Goal: Task Accomplishment & Management: Manage account settings

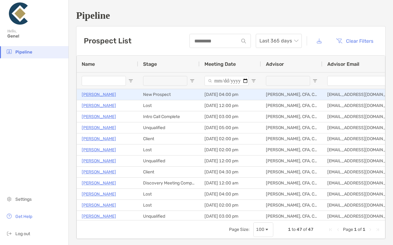
click at [101, 94] on p "[PERSON_NAME]" at bounding box center [99, 95] width 34 height 8
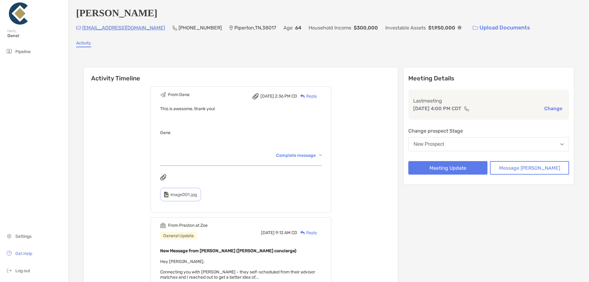
click at [477, 151] on button "New Prospect" at bounding box center [489, 144] width 161 height 14
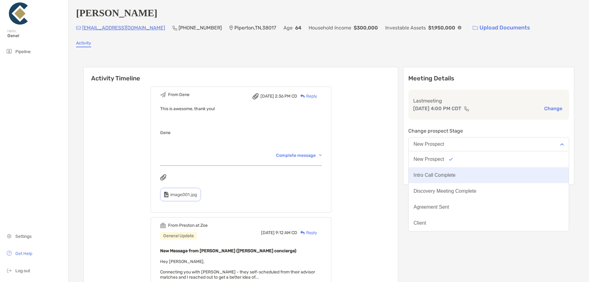
click at [456, 178] on div "Intro Call Complete" at bounding box center [435, 176] width 42 height 6
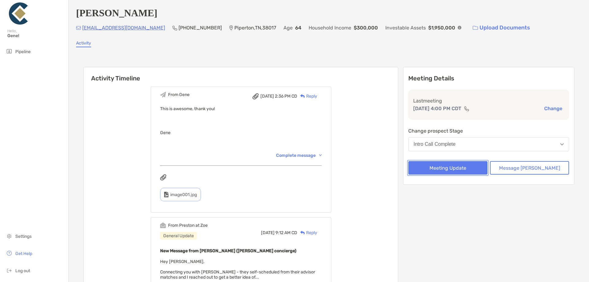
click at [469, 169] on button "Meeting Update" at bounding box center [448, 168] width 79 height 14
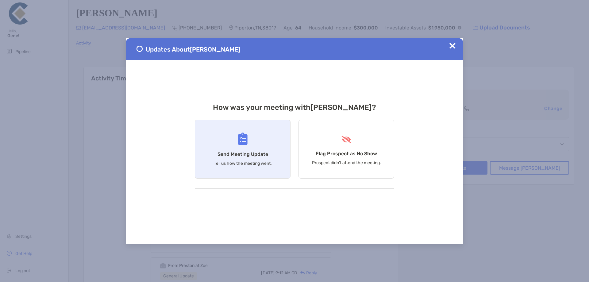
click at [260, 156] on h4 "Send Meeting Update" at bounding box center [243, 154] width 51 height 6
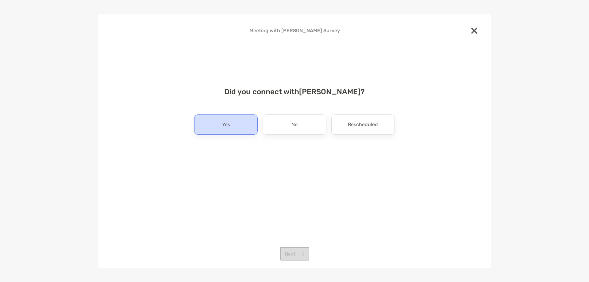
click at [244, 129] on div "Yes" at bounding box center [226, 125] width 64 height 20
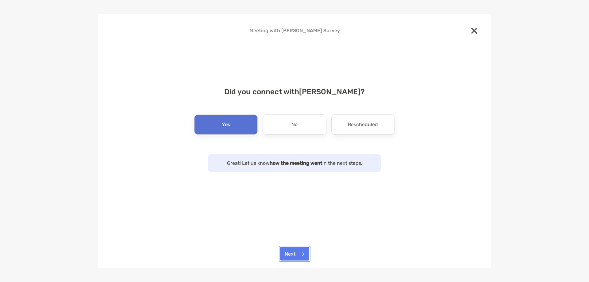
click at [291, 254] on button "Next" at bounding box center [294, 254] width 29 height 14
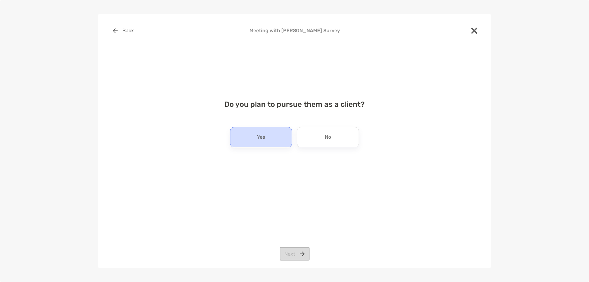
click at [271, 142] on div "Yes" at bounding box center [261, 137] width 62 height 20
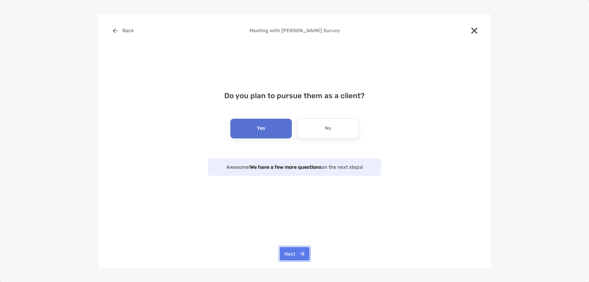
click at [300, 254] on button "Next" at bounding box center [295, 254] width 30 height 14
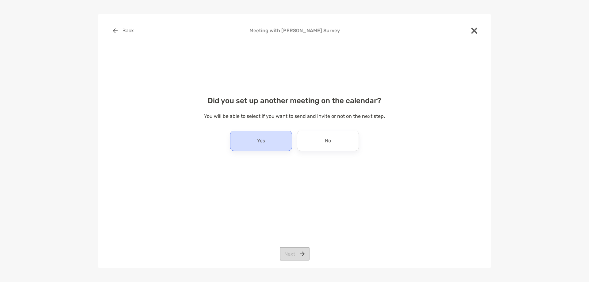
click at [259, 142] on p "Yes" at bounding box center [261, 141] width 8 height 10
click at [288, 254] on button "Next" at bounding box center [295, 254] width 30 height 14
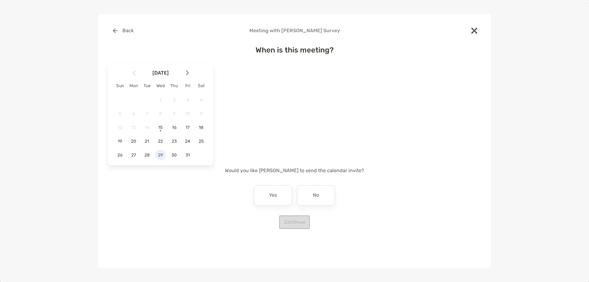
click at [164, 154] on span "29" at bounding box center [160, 155] width 10 height 5
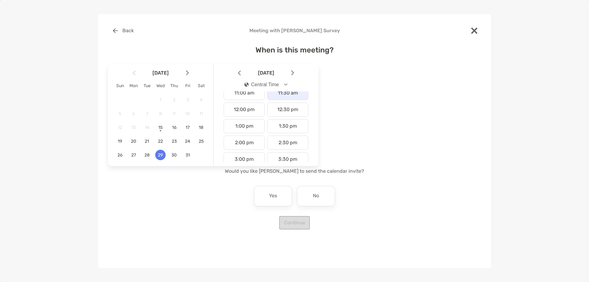
click at [288, 98] on div "11:30 am" at bounding box center [287, 93] width 41 height 14
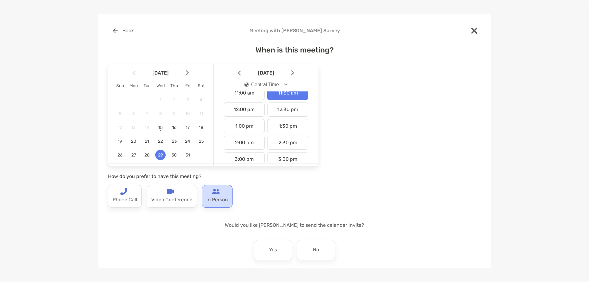
click at [218, 201] on p "In Person" at bounding box center [217, 200] width 21 height 10
click at [313, 253] on div "No" at bounding box center [316, 250] width 38 height 20
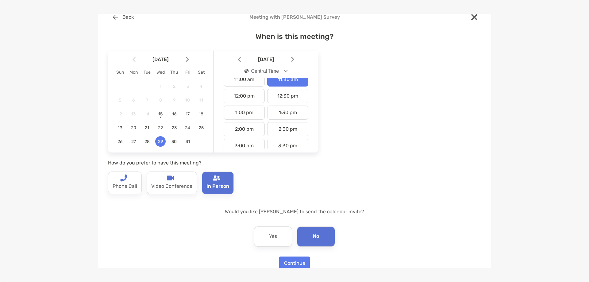
scroll to position [25, 0]
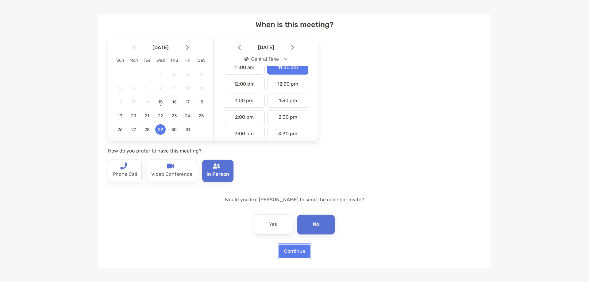
click at [301, 251] on button "Continue" at bounding box center [294, 252] width 31 height 14
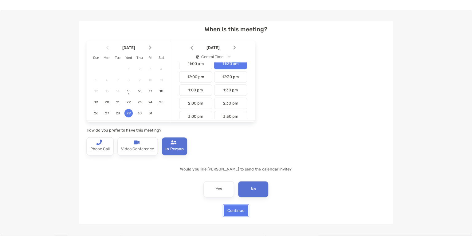
scroll to position [0, 0]
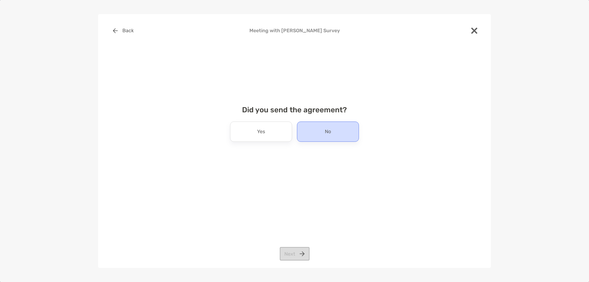
click at [317, 136] on div "No" at bounding box center [328, 132] width 62 height 20
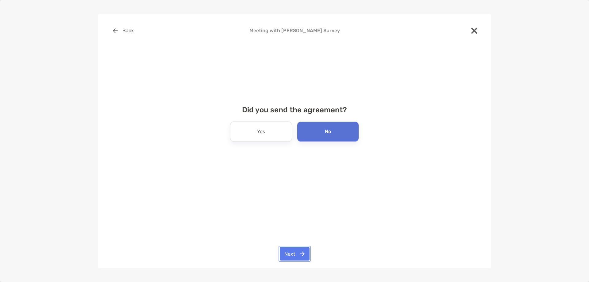
click at [288, 255] on button "Next" at bounding box center [295, 254] width 30 height 14
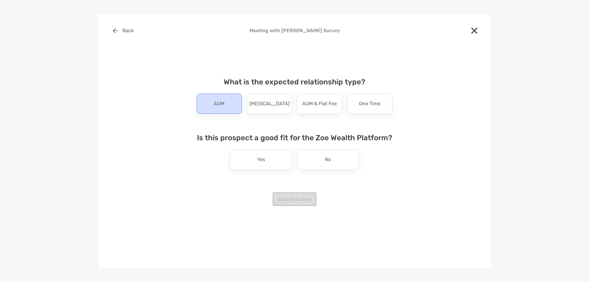
click at [216, 103] on p "AUM" at bounding box center [219, 104] width 11 height 10
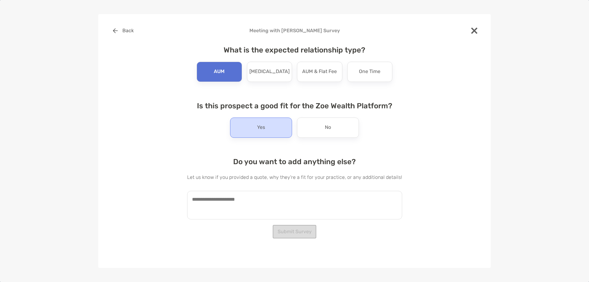
click at [262, 128] on p "Yes" at bounding box center [261, 128] width 8 height 10
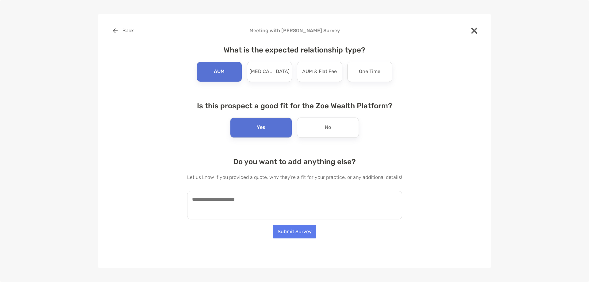
click at [257, 207] on textarea at bounding box center [294, 205] width 215 height 29
click at [318, 204] on textarea "**********" at bounding box center [292, 205] width 210 height 29
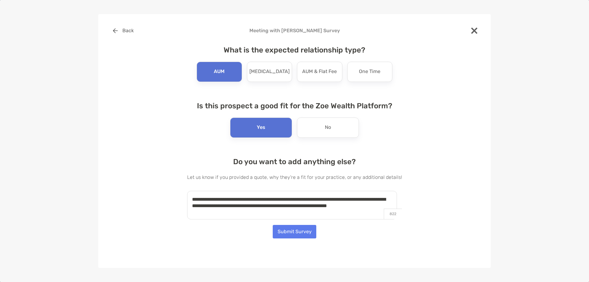
type textarea "**********"
click at [299, 229] on button "Submit Survey" at bounding box center [295, 232] width 44 height 14
